Goal: Information Seeking & Learning: Compare options

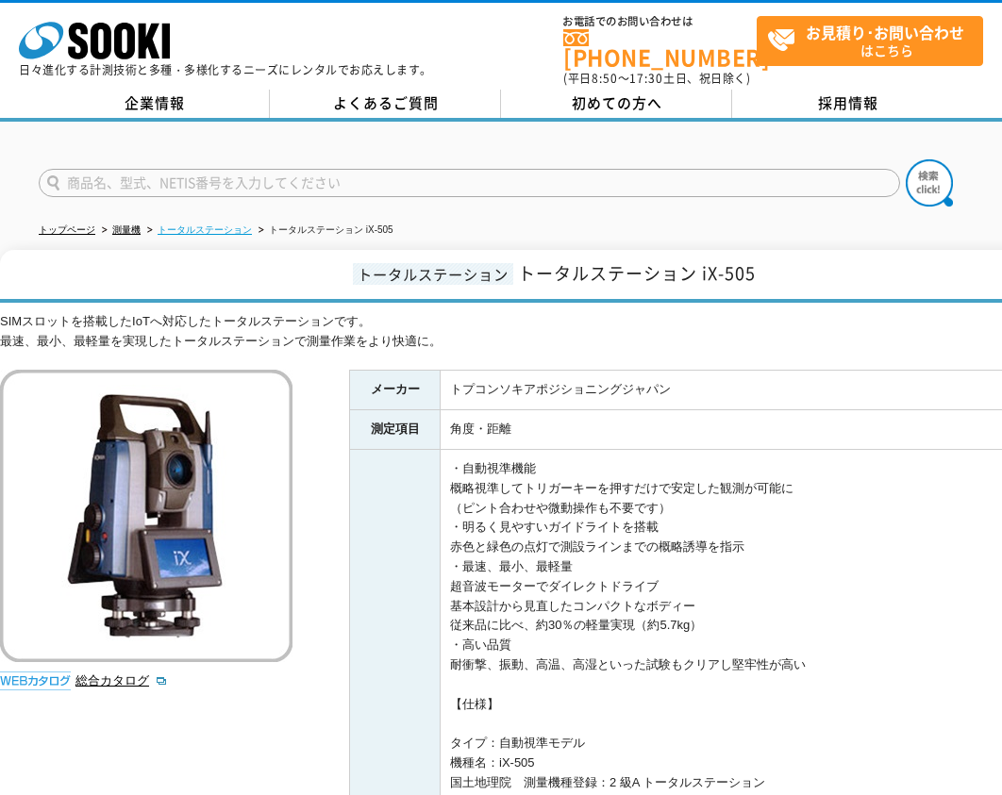
click at [240, 224] on link "トータルステーション" at bounding box center [205, 229] width 94 height 10
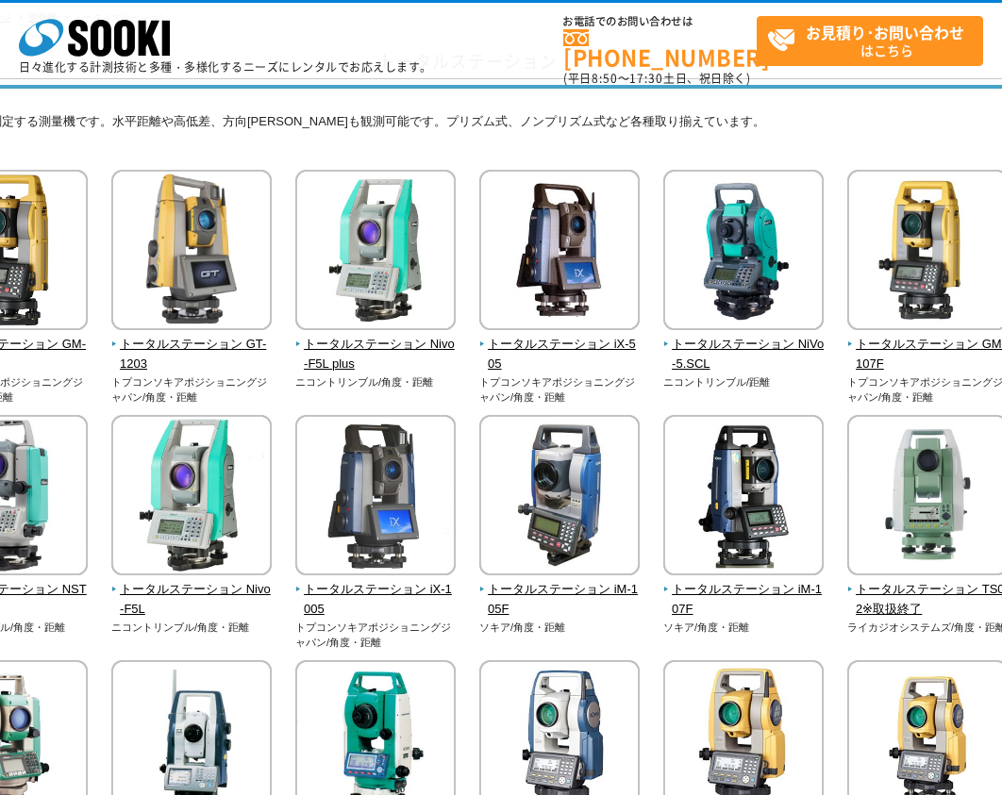
scroll to position [125, 102]
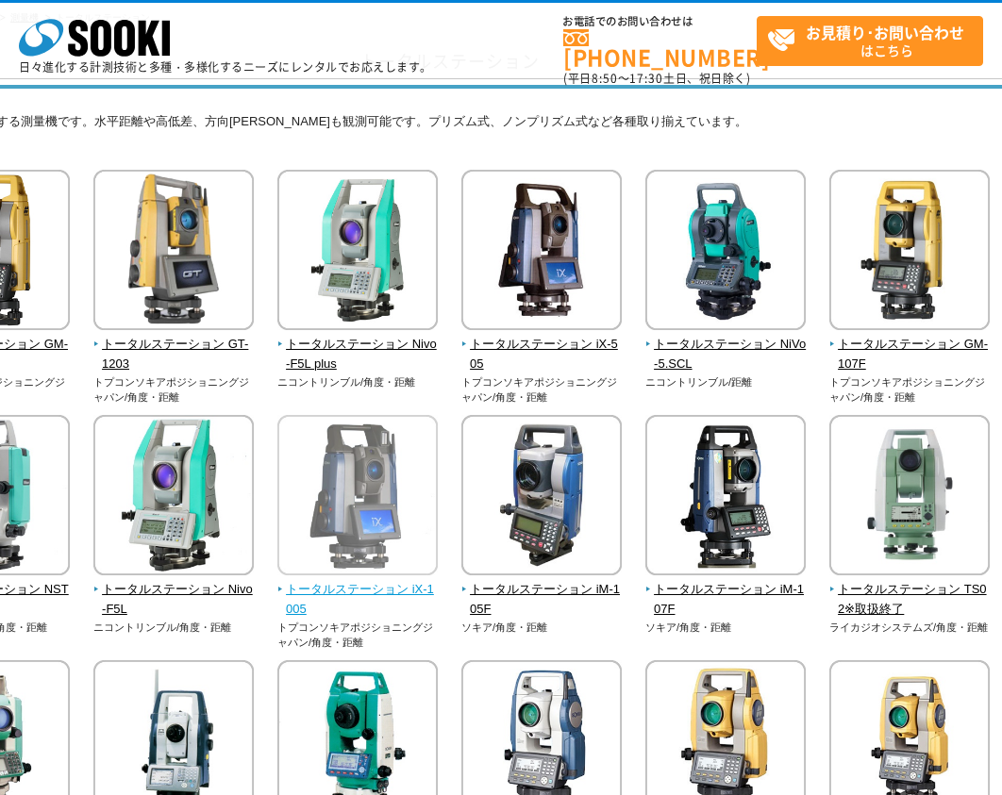
click at [338, 482] on img at bounding box center [357, 497] width 160 height 165
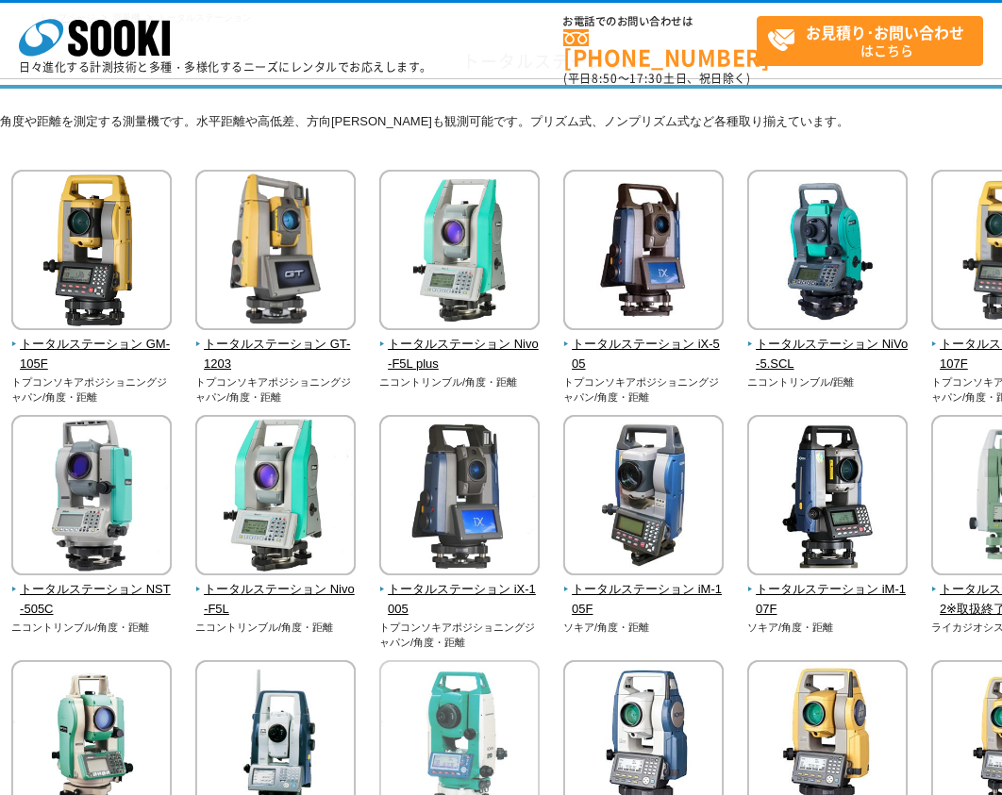
scroll to position [760, 0]
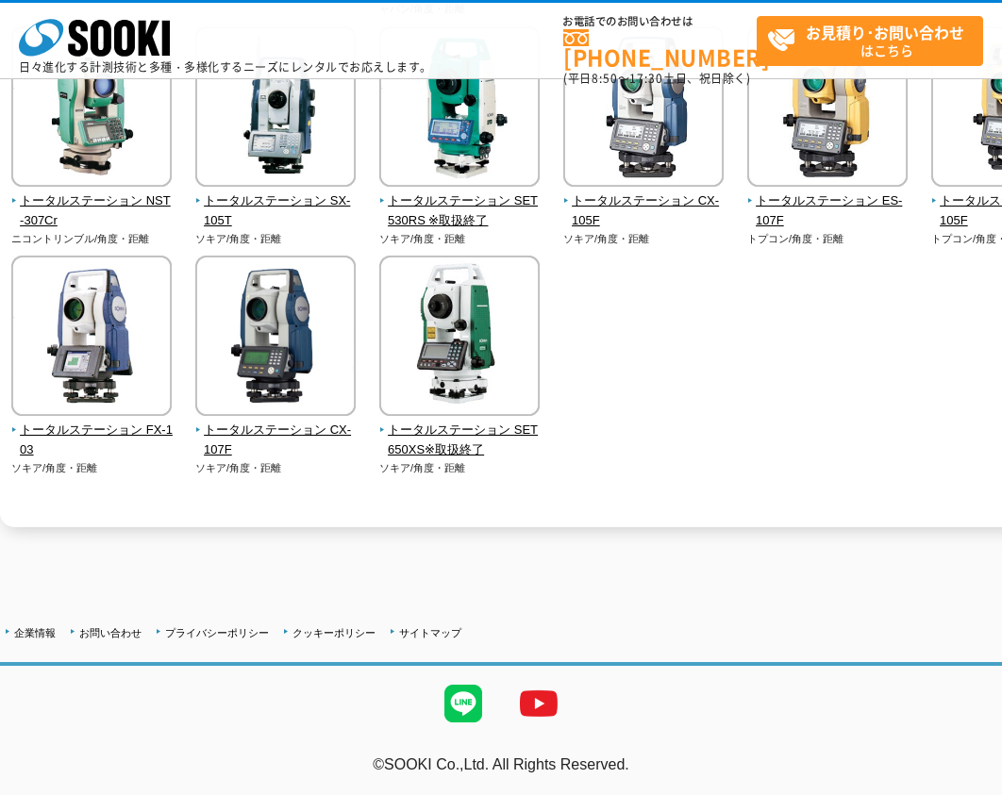
drag, startPoint x: 437, startPoint y: 563, endPoint x: 310, endPoint y: 566, distance: 126.4
click at [310, 566] on div at bounding box center [552, 587] width 1104 height 44
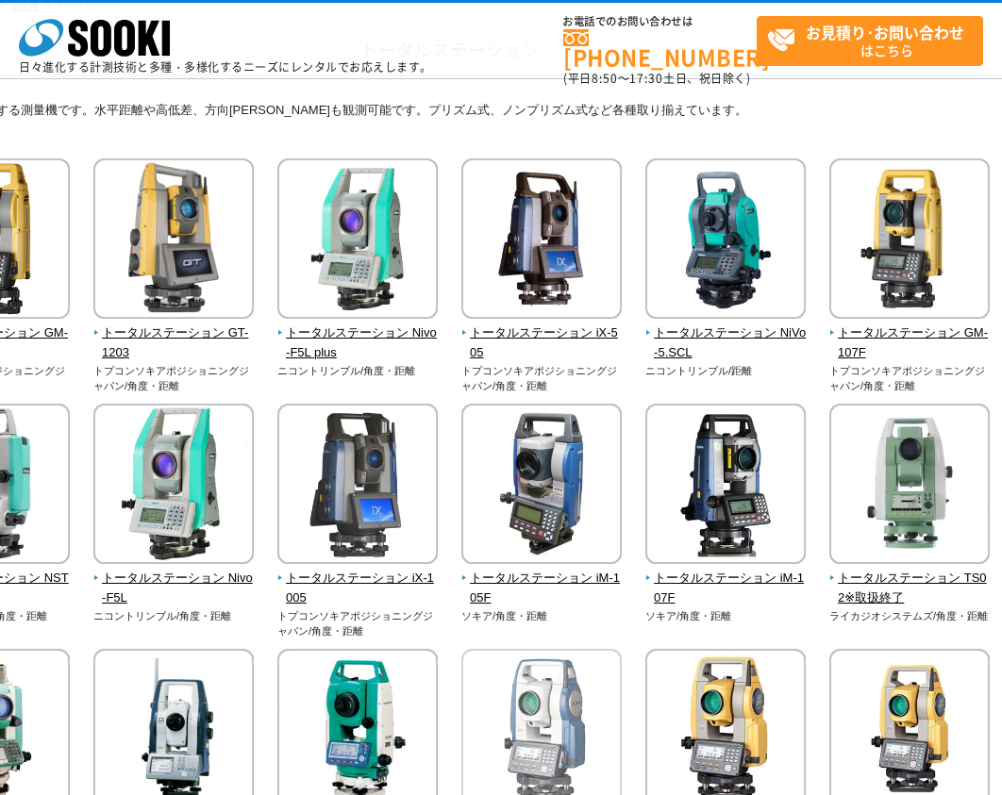
scroll to position [6, 102]
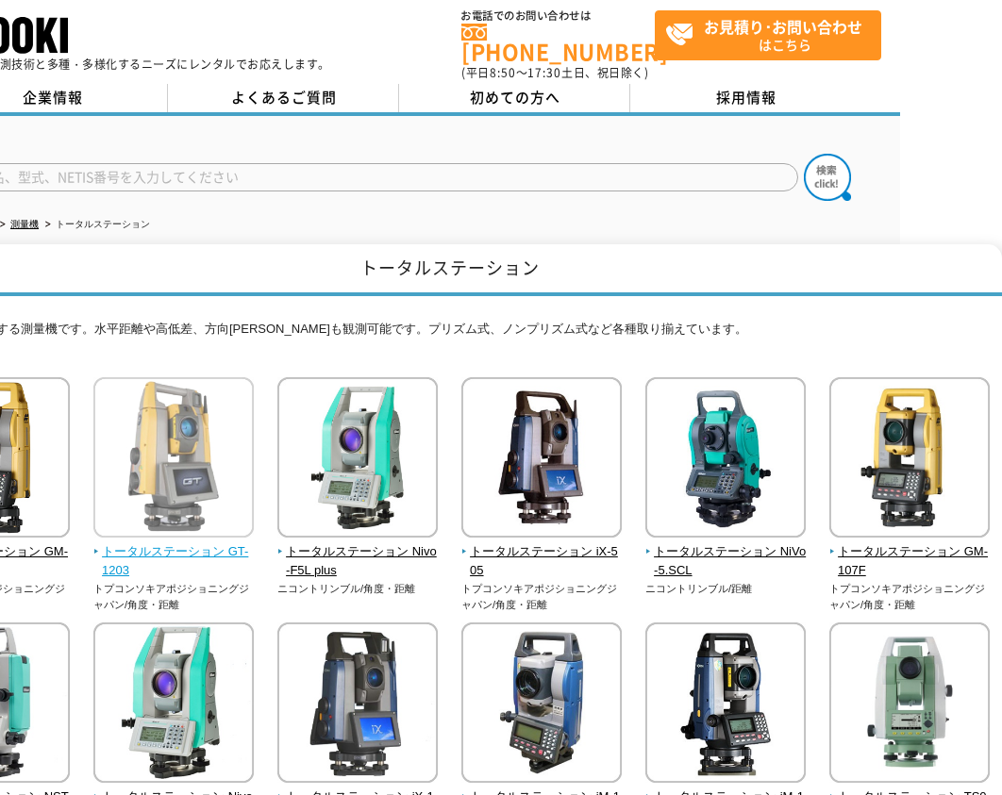
click at [196, 400] on img at bounding box center [173, 459] width 160 height 165
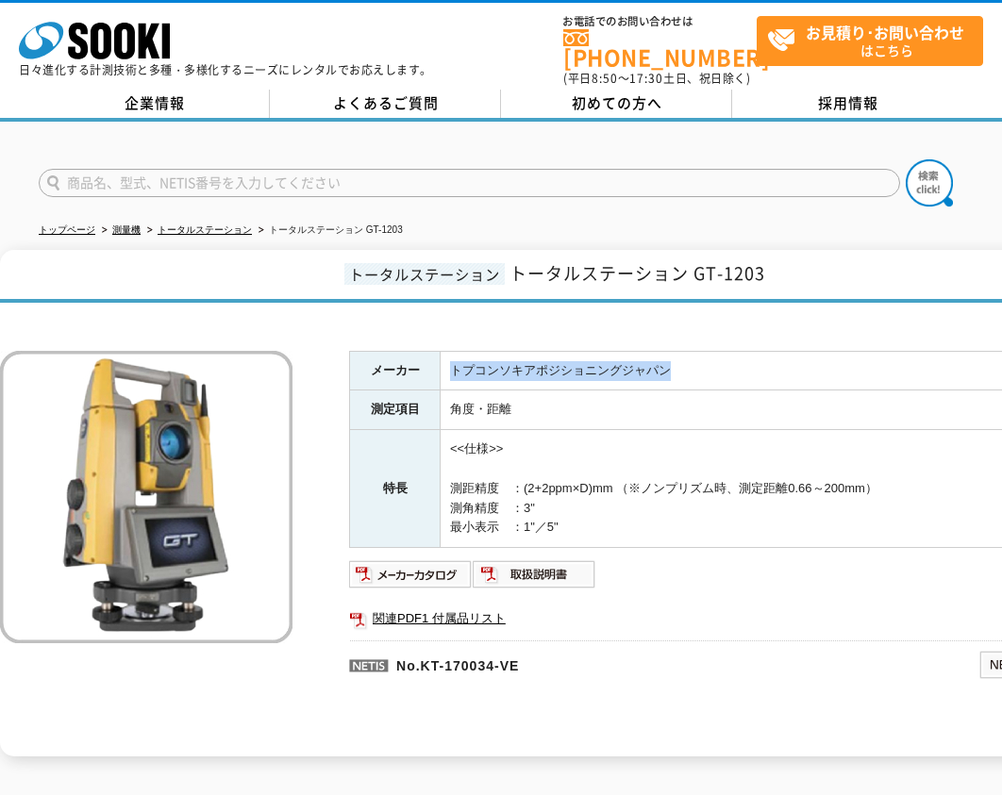
drag, startPoint x: 453, startPoint y: 360, endPoint x: 672, endPoint y: 360, distance: 218.8
click at [672, 360] on td "トプコンソキアポジショニングジャパン" at bounding box center [772, 371] width 663 height 40
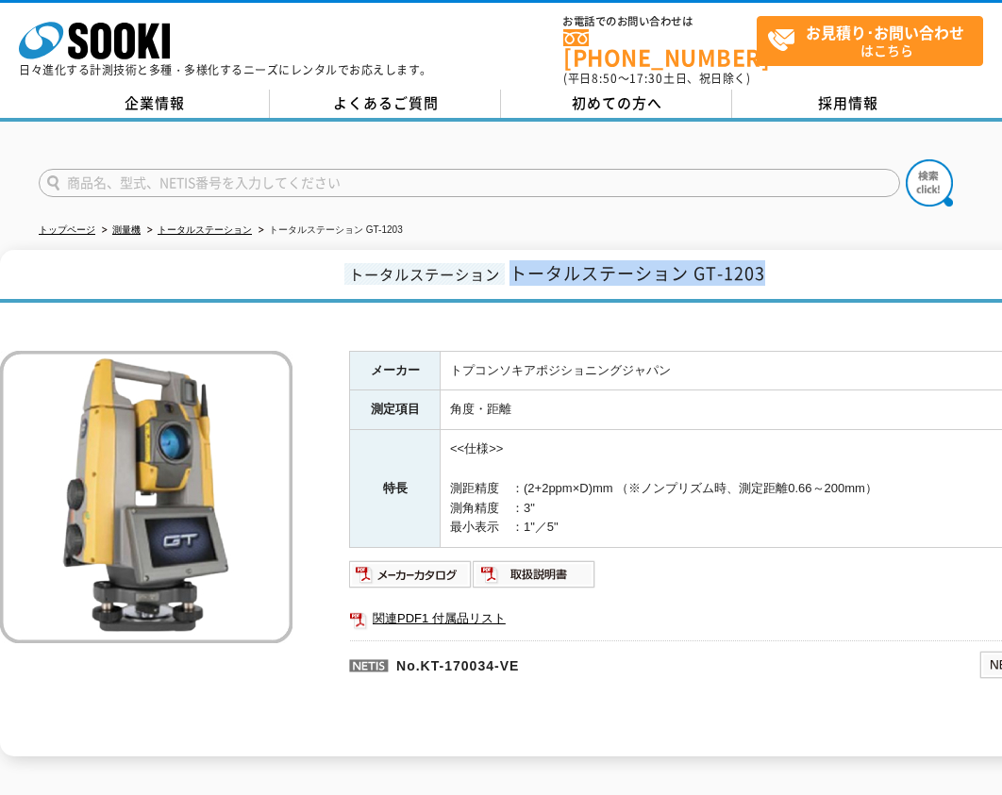
drag, startPoint x: 785, startPoint y: 264, endPoint x: 513, endPoint y: 264, distance: 271.7
click at [513, 264] on h1 "トータルステーション トータルステーション GT-1203" at bounding box center [552, 276] width 1104 height 53
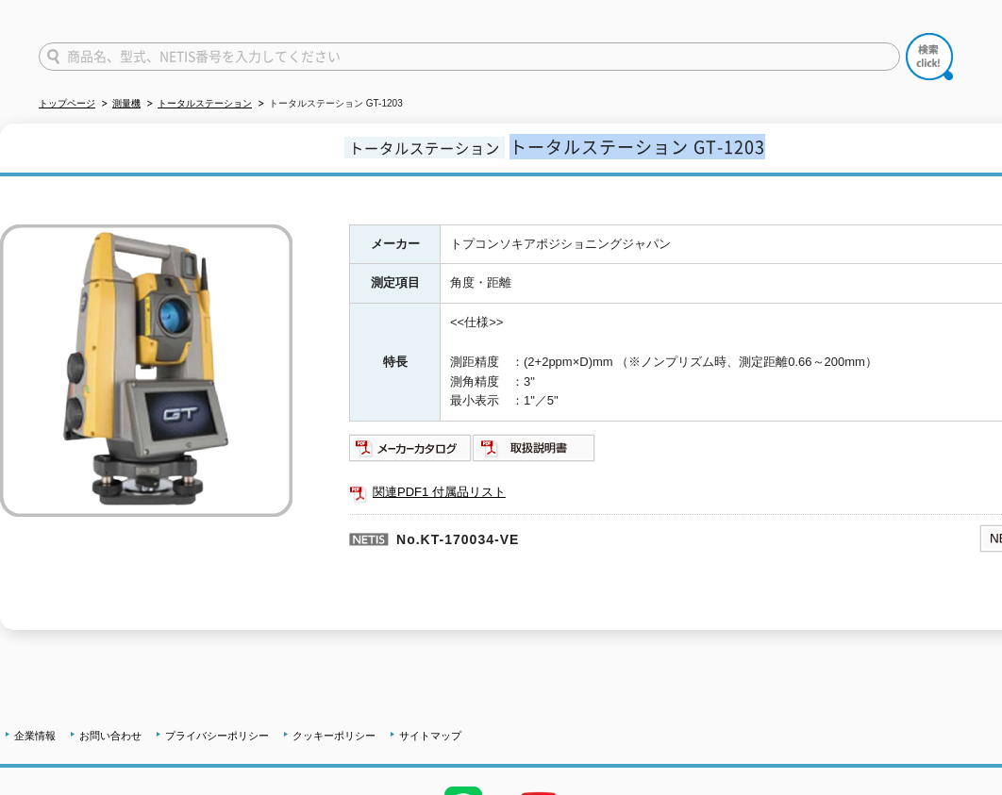
scroll to position [218, 0]
